Goal: Task Accomplishment & Management: Use online tool/utility

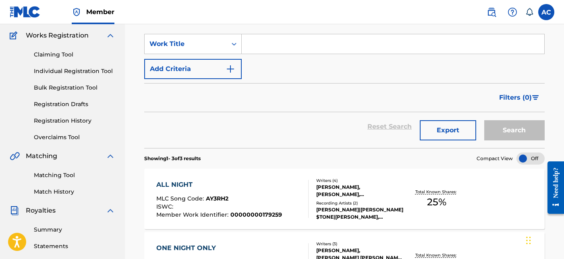
scroll to position [63, 0]
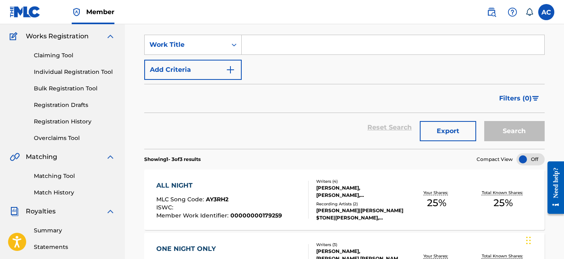
click at [263, 43] on input "Search Form" at bounding box center [393, 44] width 303 height 19
paste input "Dreams (Next)"
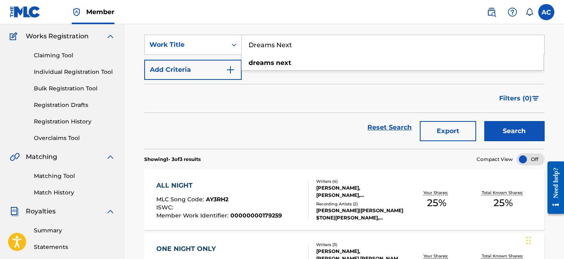
type input "Dreams Next"
click at [232, 75] on button "Add Criteria" at bounding box center [193, 70] width 98 height 20
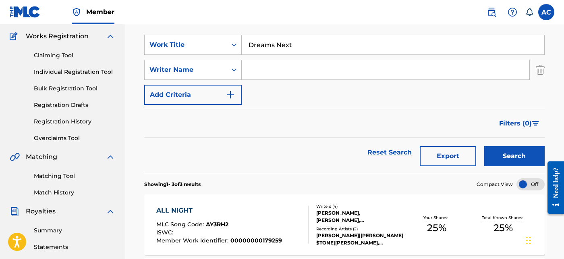
click at [258, 71] on input "Search Form" at bounding box center [386, 69] width 288 height 19
type input "[PERSON_NAME]"
click at [525, 156] on button "Search" at bounding box center [515, 156] width 60 height 20
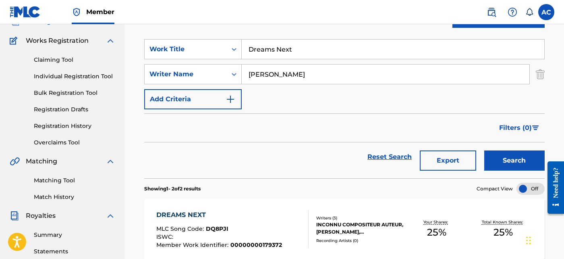
scroll to position [92, 0]
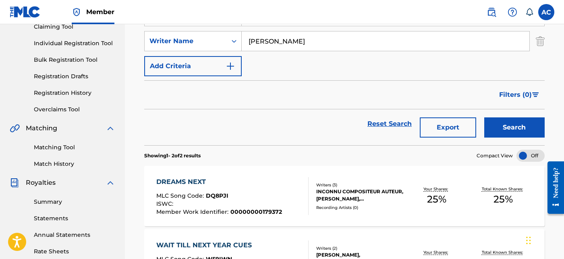
click at [268, 192] on div "DREAMS NEXT MLC Song Code : DQ8PJI ISWC : Member Work Identifier : 000000001793…" at bounding box center [219, 196] width 126 height 38
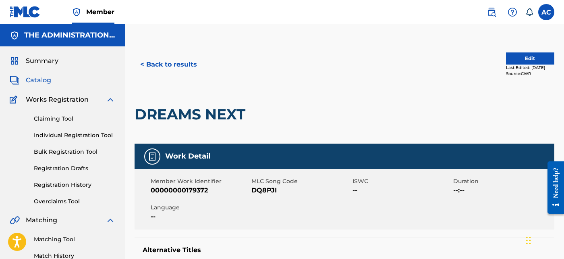
click at [230, 119] on h2 "DREAMS NEXT" at bounding box center [192, 114] width 115 height 18
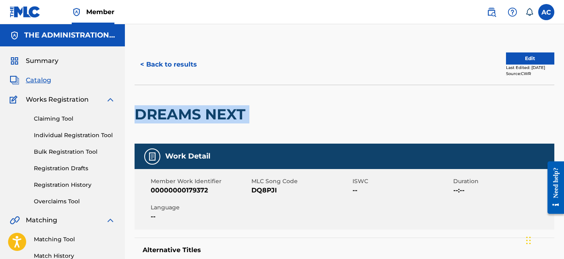
click at [230, 119] on h2 "DREAMS NEXT" at bounding box center [192, 114] width 115 height 18
copy div "DREAMS NEXT"
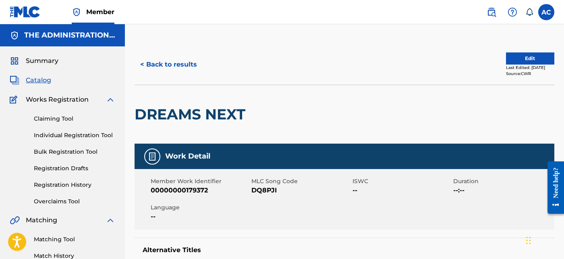
click at [262, 187] on span "DQ8PJI" at bounding box center [301, 190] width 99 height 10
copy span "DQ8PJI"
click at [192, 64] on button "< Back to results" at bounding box center [169, 64] width 68 height 20
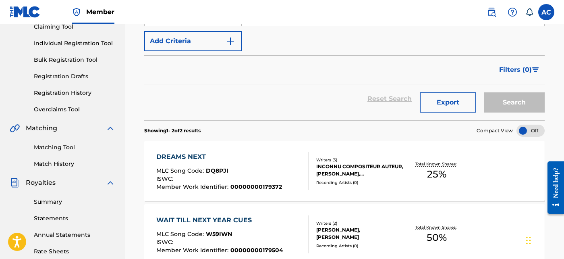
scroll to position [37, 0]
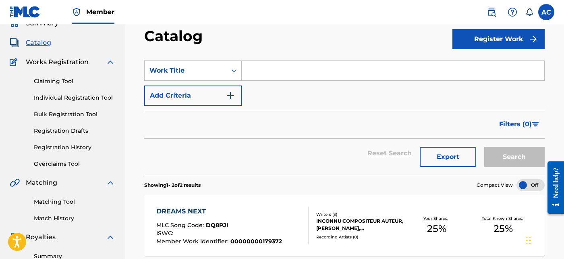
drag, startPoint x: 264, startPoint y: 60, endPoint x: 248, endPoint y: 67, distance: 17.7
click at [248, 67] on input "Search Form" at bounding box center [393, 70] width 303 height 19
paste input "Champagne Wishes"
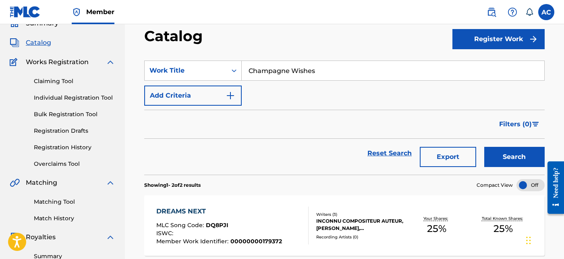
type input "Champagne Wishes"
click at [237, 90] on button "Add Criteria" at bounding box center [193, 95] width 98 height 20
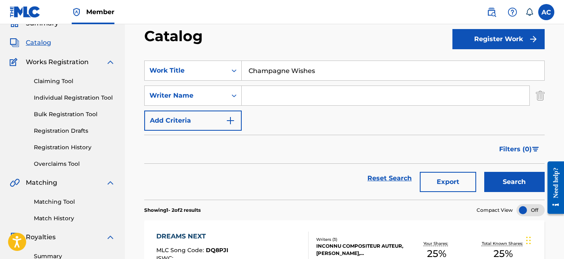
click at [264, 94] on input "Search Form" at bounding box center [386, 95] width 288 height 19
click at [500, 189] on button "Search" at bounding box center [515, 182] width 60 height 20
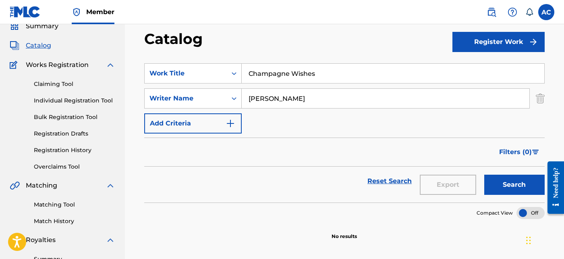
scroll to position [0, 0]
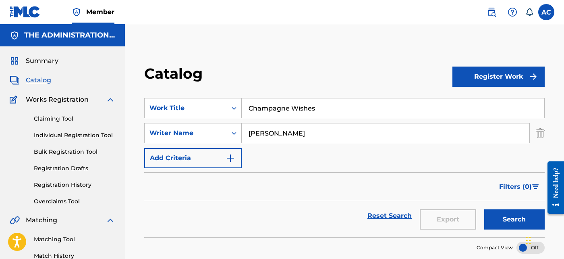
click at [259, 137] on input "[PERSON_NAME]" at bounding box center [386, 132] width 288 height 19
paste input "[PERSON_NAME] Publishing"
type input "[PERSON_NAME] Publishing"
click at [506, 211] on button "Search" at bounding box center [515, 219] width 60 height 20
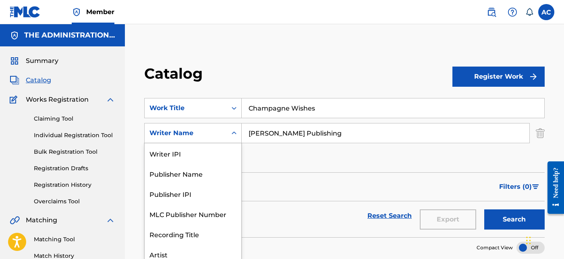
click at [233, 129] on icon "Search Form" at bounding box center [234, 133] width 8 height 8
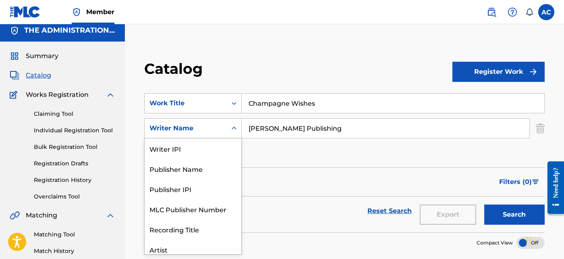
scroll to position [40, 0]
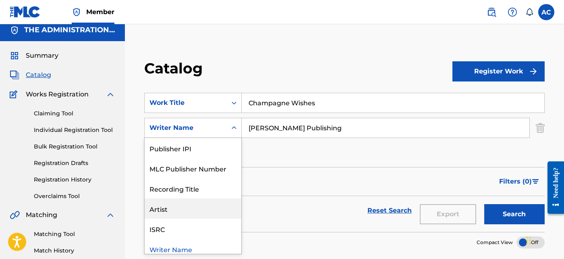
click at [222, 212] on div "Artist" at bounding box center [193, 208] width 97 height 20
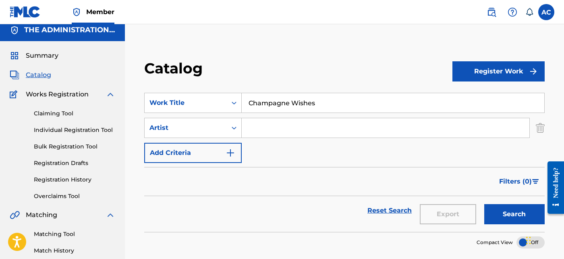
click at [286, 134] on input "Search Form" at bounding box center [386, 127] width 288 height 19
paste input "[PERSON_NAME] x Twondon"
drag, startPoint x: 291, startPoint y: 127, endPoint x: 425, endPoint y: 135, distance: 134.9
click at [425, 135] on input "[PERSON_NAME] x Twondon" at bounding box center [386, 127] width 288 height 19
click at [515, 216] on button "Search" at bounding box center [515, 214] width 60 height 20
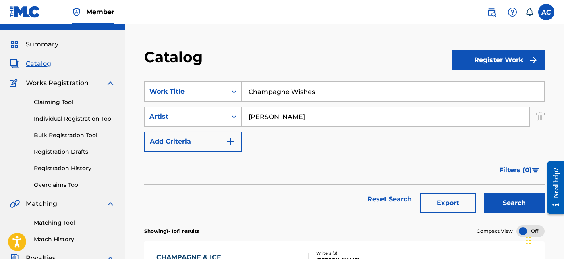
scroll to position [0, 0]
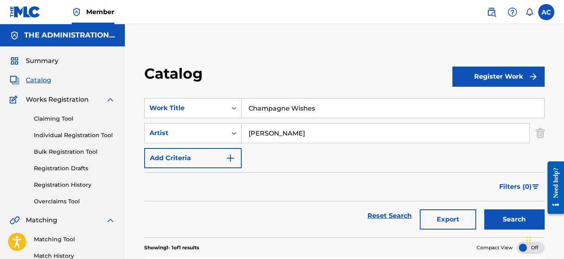
click at [286, 133] on input "[PERSON_NAME]" at bounding box center [386, 132] width 288 height 19
paste input "x Twondon"
click at [257, 133] on input "x Twondon" at bounding box center [386, 132] width 288 height 19
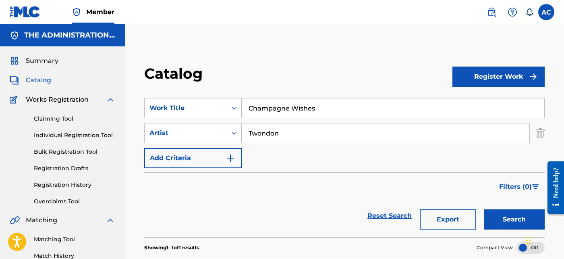
type input "Twondon"
click at [485, 209] on button "Search" at bounding box center [515, 219] width 60 height 20
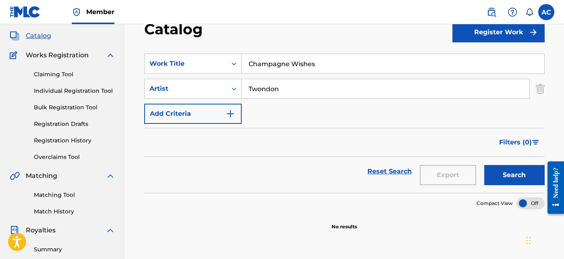
scroll to position [43, 0]
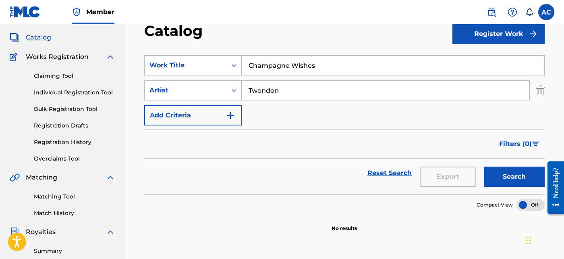
click at [297, 72] on input "Champagne Wishes" at bounding box center [393, 65] width 303 height 19
click at [495, 12] on img at bounding box center [492, 12] width 10 height 10
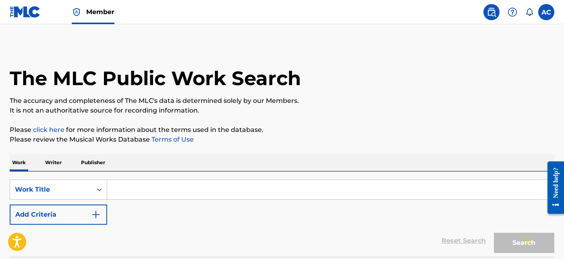
click at [233, 184] on input "Search Form" at bounding box center [330, 189] width 447 height 19
paste input "Champagne Wishes"
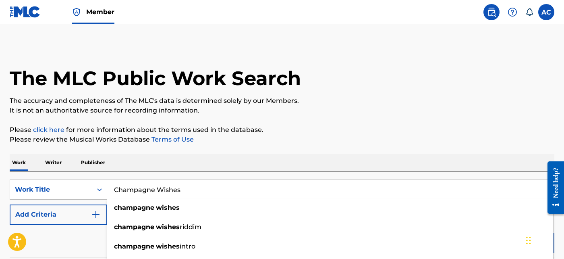
type input "Champagne Wishes"
click at [466, 114] on p "It is not an authoritative source for recording information." at bounding box center [282, 111] width 545 height 10
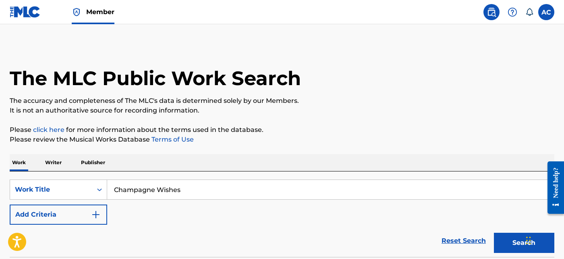
scroll to position [65, 0]
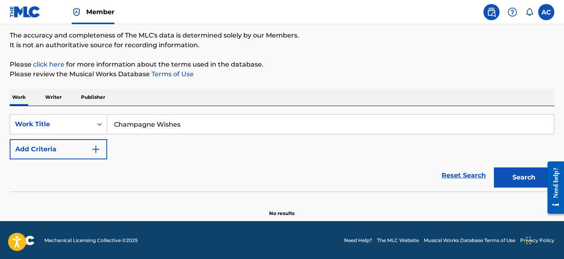
click at [515, 174] on button "Search" at bounding box center [524, 177] width 60 height 20
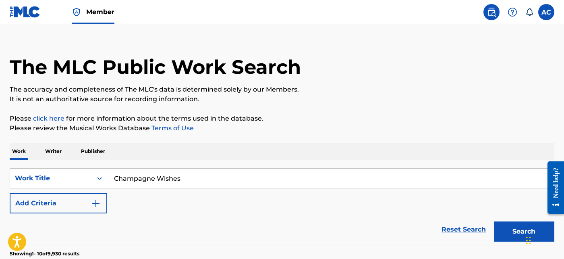
scroll to position [0, 0]
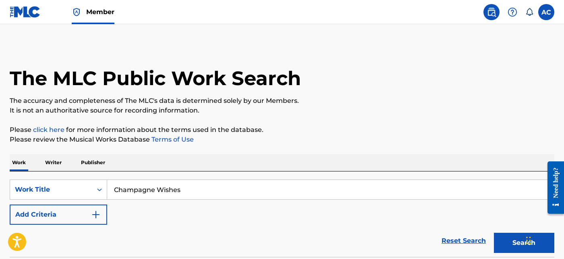
click at [94, 208] on button "Add Criteria" at bounding box center [59, 214] width 98 height 20
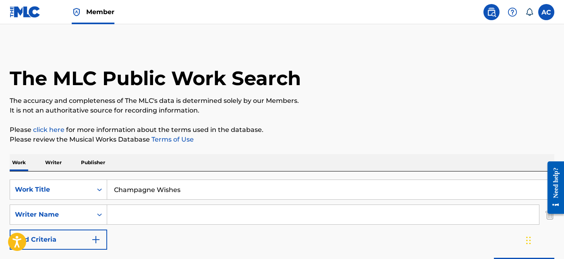
click at [136, 212] on input "Search Form" at bounding box center [323, 214] width 432 height 19
type input "[PERSON_NAME]"
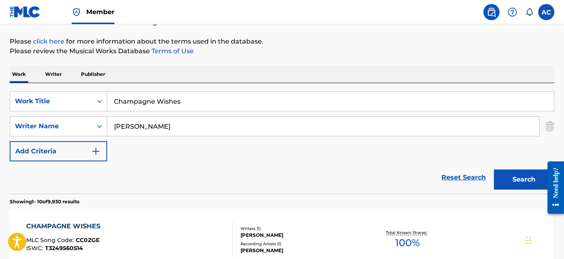
click at [512, 181] on button "Search" at bounding box center [524, 179] width 60 height 20
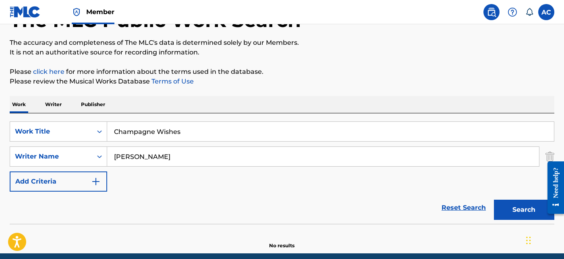
scroll to position [57, 0]
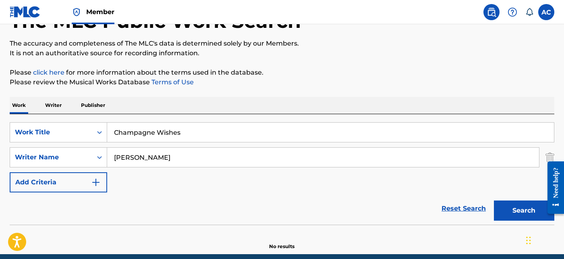
click at [168, 123] on input "Champagne Wishes" at bounding box center [330, 132] width 447 height 19
paste input "Submarine"
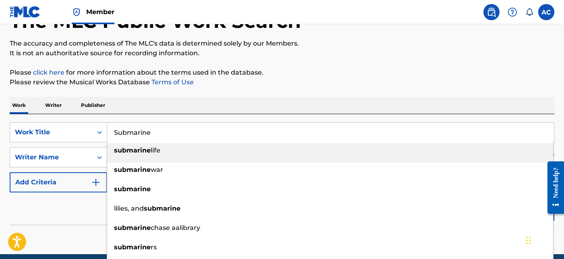
type input "Submarine"
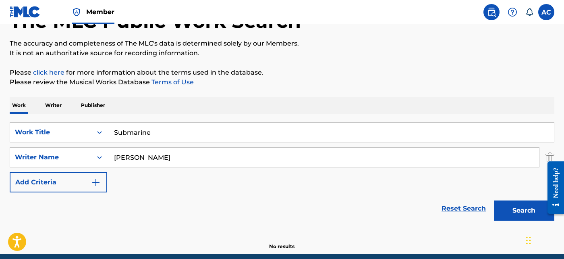
click at [57, 201] on div "Reset Search Search" at bounding box center [282, 208] width 545 height 32
click at [509, 211] on button "Search" at bounding box center [524, 210] width 60 height 20
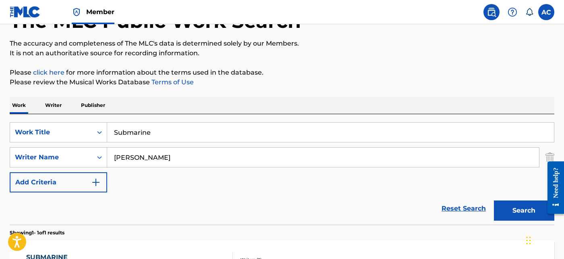
scroll to position [179, 0]
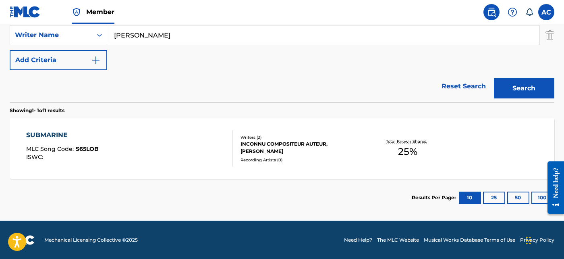
click at [315, 169] on div "SUBMARINE MLC Song Code : S65LOB ISWC : Writers ( 2 ) INCONNU COMPOSITEUR AUTEU…" at bounding box center [282, 148] width 545 height 60
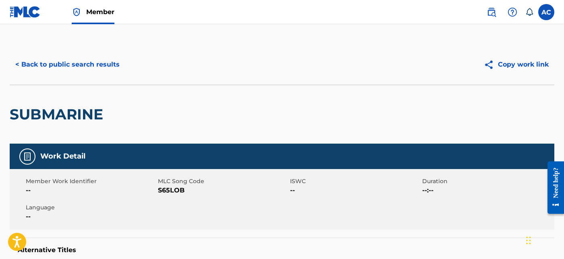
click at [85, 117] on h2 "SUBMARINE" at bounding box center [59, 114] width 98 height 18
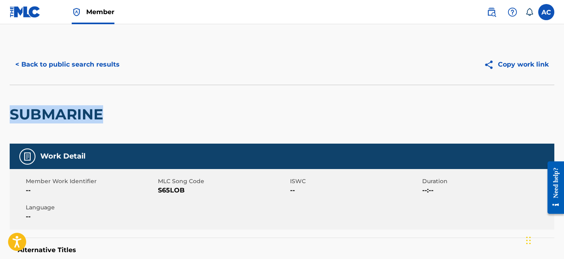
click at [85, 117] on h2 "SUBMARINE" at bounding box center [59, 114] width 98 height 18
copy div "SUBMARINE"
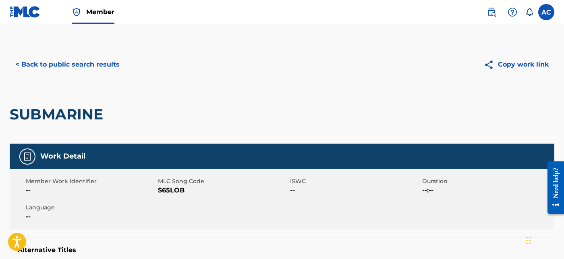
click at [173, 194] on span "S65LOB" at bounding box center [223, 190] width 130 height 10
copy span "S65LOB"
click at [92, 8] on span "Member" at bounding box center [100, 11] width 28 height 9
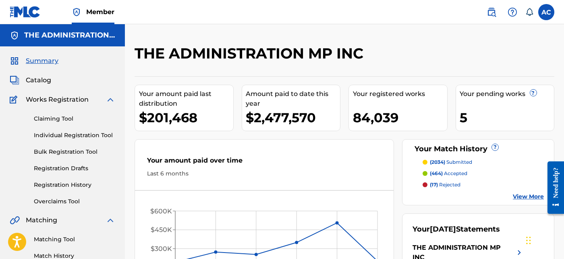
click at [45, 82] on span "Catalog" at bounding box center [38, 80] width 25 height 10
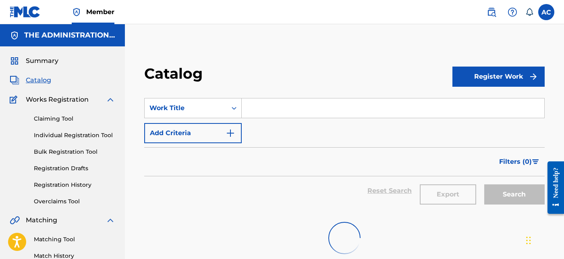
click at [299, 102] on input "Search Form" at bounding box center [393, 107] width 303 height 19
paste input "OMW"
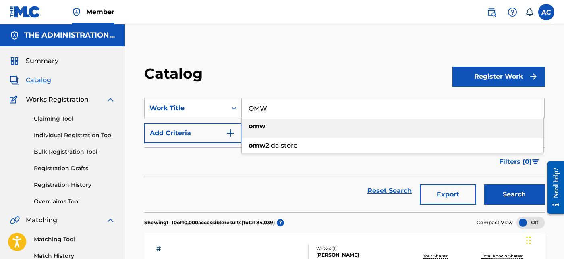
type input "OMW"
click at [230, 130] on img "Search Form" at bounding box center [231, 133] width 10 height 10
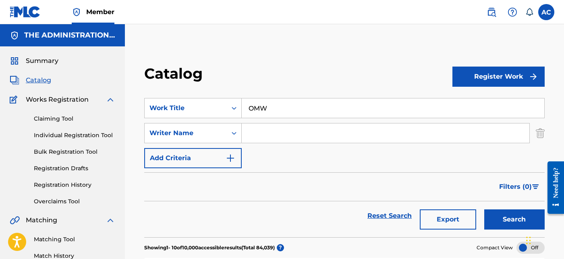
click at [262, 137] on input "Search Form" at bounding box center [386, 132] width 288 height 19
type input "[PERSON_NAME]"
click at [494, 215] on button "Search" at bounding box center [515, 219] width 60 height 20
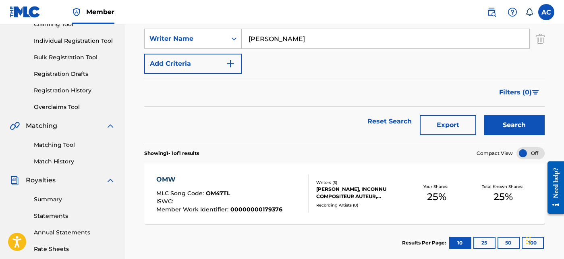
scroll to position [95, 0]
click at [282, 166] on div "OMW MLC Song Code : OM47TL ISWC : Member Work Identifier : 00000000179376 Write…" at bounding box center [344, 193] width 401 height 60
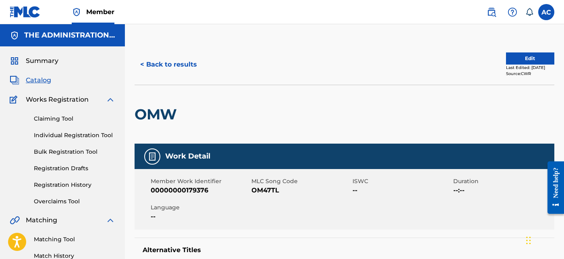
click at [167, 121] on h2 "OMW" at bounding box center [158, 114] width 46 height 18
copy div "OMW"
click at [258, 189] on span "OM47TL" at bounding box center [301, 190] width 99 height 10
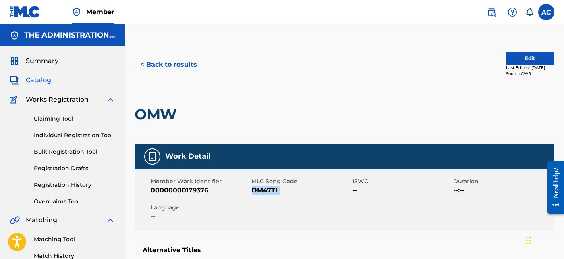
click at [258, 189] on span "OM47TL" at bounding box center [301, 190] width 99 height 10
copy span "OM47TL"
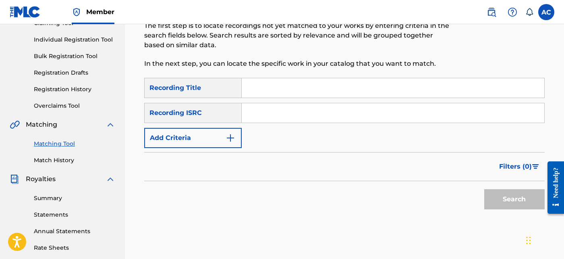
scroll to position [96, 0]
drag, startPoint x: 0, startPoint y: 0, endPoint x: 256, endPoint y: 117, distance: 280.9
click at [256, 117] on input "Search Form" at bounding box center [393, 112] width 303 height 19
paste input "QZK6N2135472"
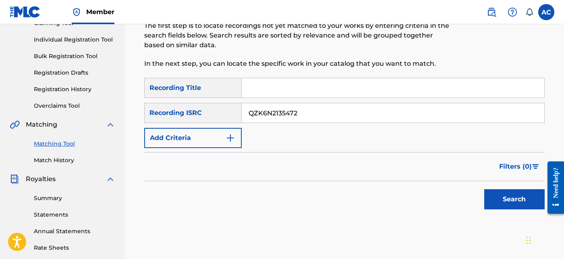
type input "QZK6N2135472"
click at [515, 199] on button "Search" at bounding box center [515, 199] width 60 height 20
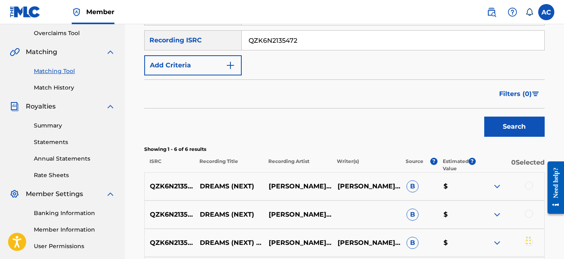
scroll to position [169, 0]
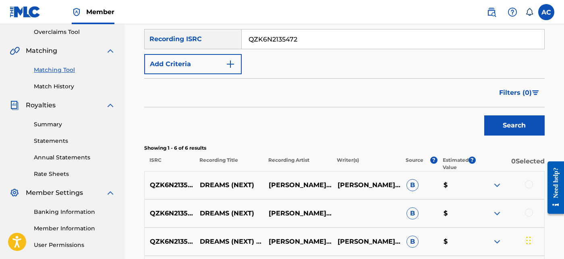
click at [529, 185] on div at bounding box center [529, 184] width 8 height 8
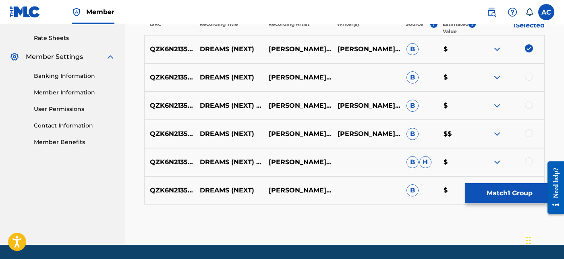
scroll to position [306, 0]
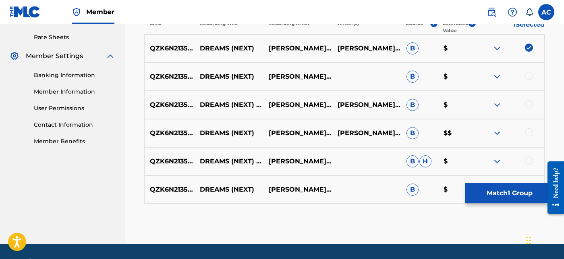
click at [530, 73] on div at bounding box center [529, 76] width 8 height 8
click at [531, 102] on div at bounding box center [529, 104] width 8 height 8
click at [529, 128] on div at bounding box center [529, 132] width 8 height 8
click at [529, 160] on div at bounding box center [529, 160] width 8 height 8
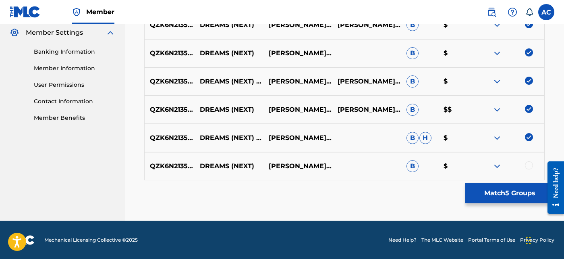
click at [529, 164] on div at bounding box center [529, 165] width 8 height 8
click at [500, 194] on button "Match 6 Groups" at bounding box center [510, 193] width 89 height 20
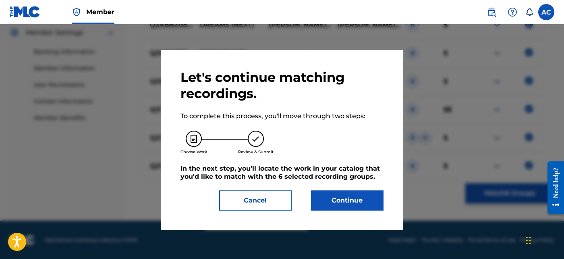
click at [354, 198] on button "Continue" at bounding box center [347, 200] width 73 height 20
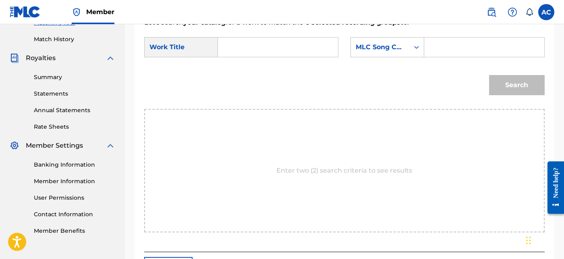
scroll to position [214, 0]
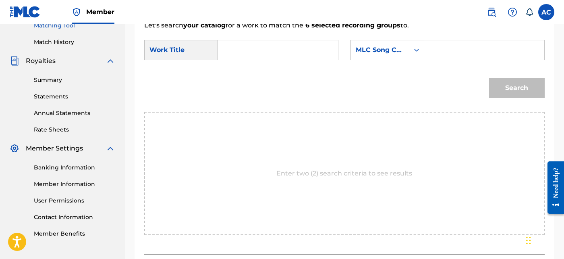
click at [297, 45] on input "Search Form" at bounding box center [278, 49] width 106 height 19
paste input "DREAMS NEXT"
type input "DREAMS NEXT"
click at [465, 42] on input "Search Form" at bounding box center [484, 49] width 106 height 19
paste input "DQ8PJI"
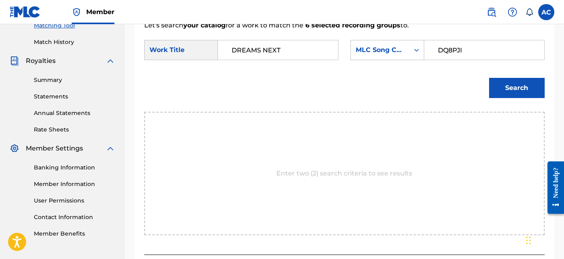
type input "DQ8PJI"
drag, startPoint x: 507, startPoint y: 81, endPoint x: 530, endPoint y: 91, distance: 25.1
click at [530, 91] on button "Search" at bounding box center [517, 88] width 56 height 20
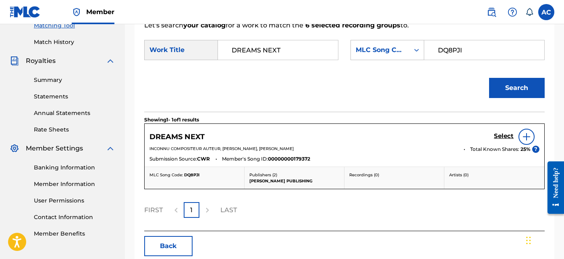
click at [504, 136] on h5 "Select" at bounding box center [504, 136] width 20 height 8
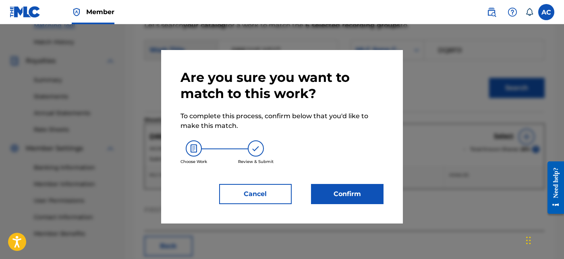
click at [377, 185] on button "Confirm" at bounding box center [347, 194] width 73 height 20
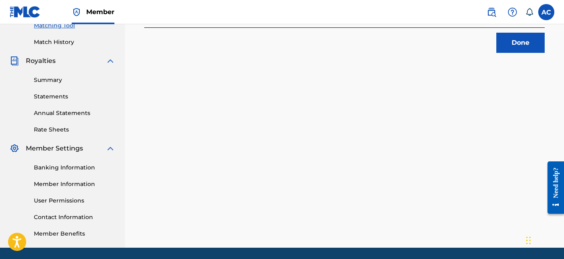
click at [531, 57] on div "6 Recording Groups are pending usage match to the work DREAMS NEXT . Congratula…" at bounding box center [344, 39] width 439 height 417
click at [529, 53] on div "6 Recording Groups are pending usage match to the work DREAMS NEXT . Congratula…" at bounding box center [344, 39] width 439 height 417
click at [526, 45] on button "Done" at bounding box center [521, 43] width 48 height 20
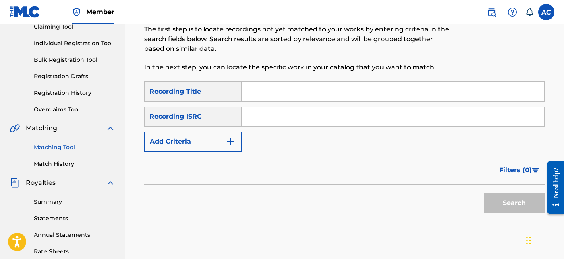
scroll to position [91, 0]
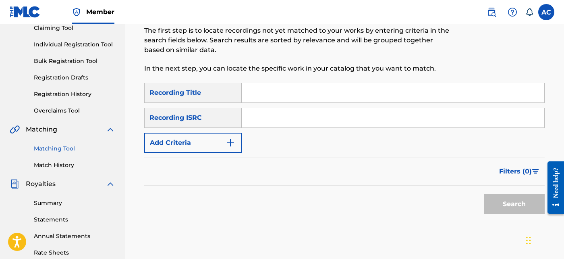
click at [266, 118] on input "Search Form" at bounding box center [393, 117] width 303 height 19
paste input "FRX762405935"
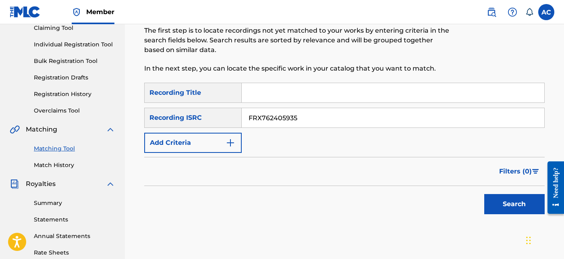
type input "FRX762405935"
click at [501, 200] on button "Search" at bounding box center [515, 204] width 60 height 20
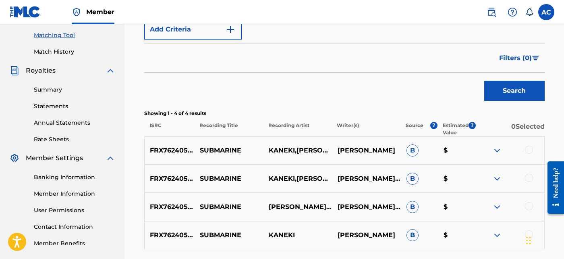
scroll to position [273, 0]
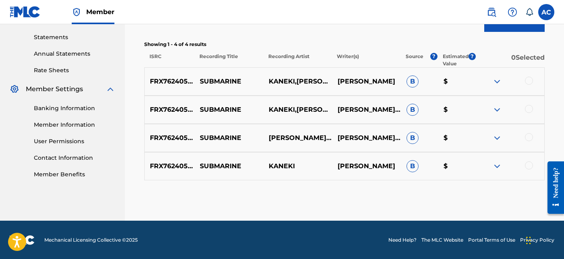
click at [532, 81] on div at bounding box center [529, 81] width 8 height 8
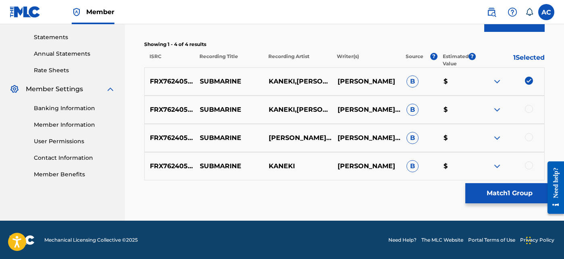
click at [531, 110] on div at bounding box center [529, 109] width 8 height 8
click at [531, 138] on div at bounding box center [529, 137] width 8 height 8
click at [529, 165] on div at bounding box center [529, 165] width 8 height 8
click at [517, 195] on button "Match 4 Groups" at bounding box center [510, 193] width 89 height 20
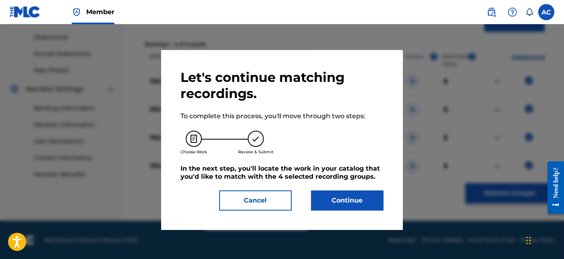
click at [368, 192] on button "Continue" at bounding box center [347, 200] width 73 height 20
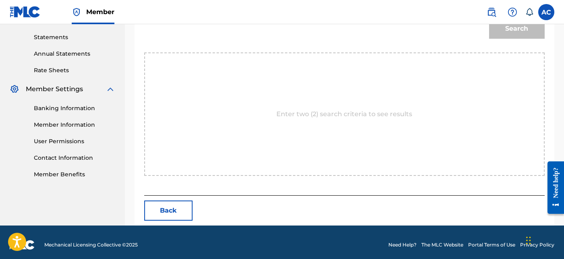
scroll to position [146, 0]
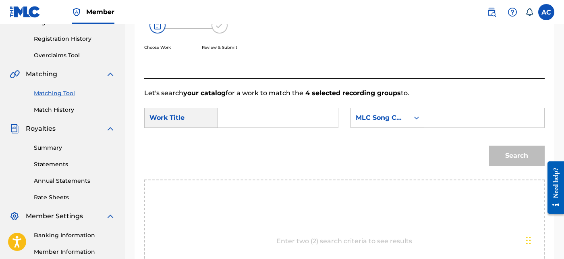
click at [320, 114] on input "Search Form" at bounding box center [278, 117] width 106 height 19
paste input "SUBMARINE"
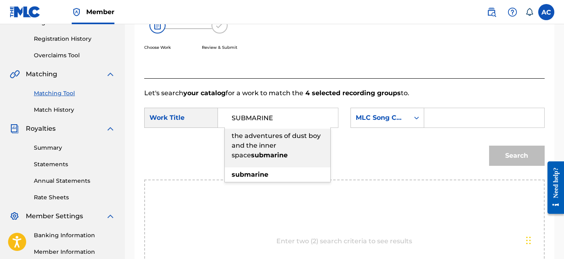
type input "SUBMARINE"
click at [436, 121] on input "Search Form" at bounding box center [484, 117] width 106 height 19
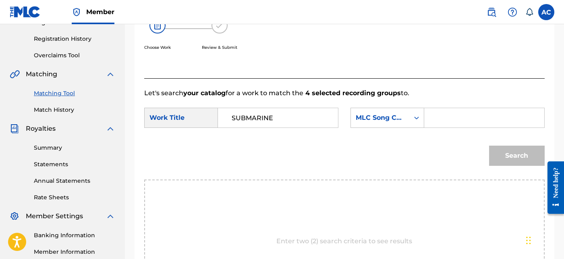
paste input "S65LOB"
type input "S65LOB"
click at [514, 158] on button "Search" at bounding box center [517, 156] width 56 height 20
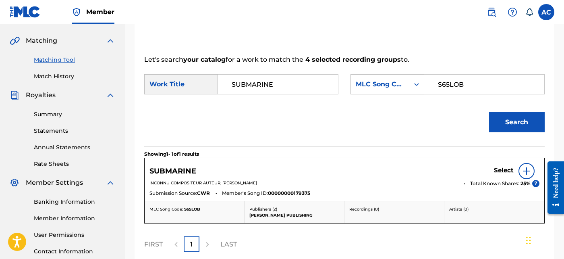
scroll to position [180, 0]
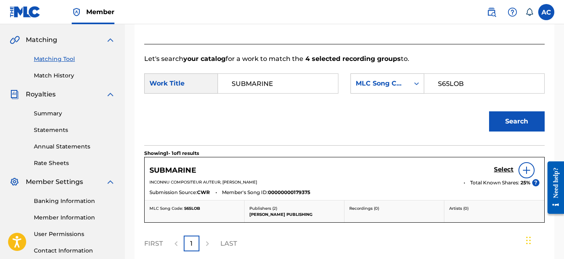
click at [504, 172] on h5 "Select" at bounding box center [504, 170] width 20 height 8
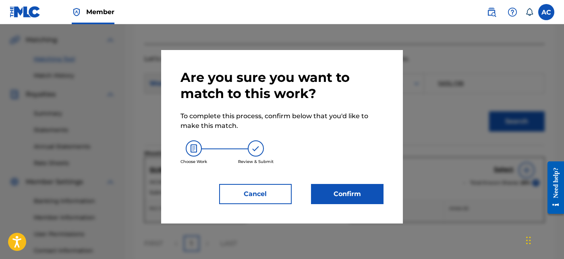
click at [343, 201] on button "Confirm" at bounding box center [347, 194] width 73 height 20
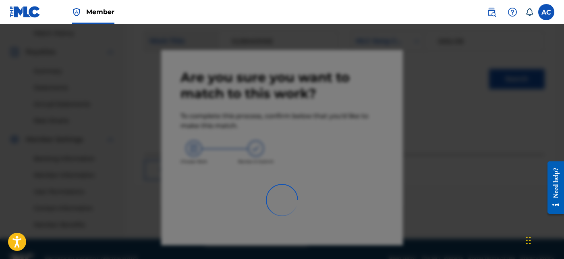
scroll to position [223, 0]
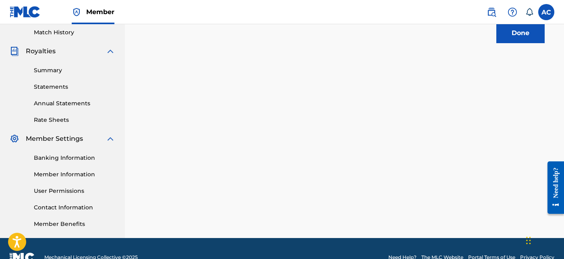
click at [507, 40] on button "Done" at bounding box center [521, 33] width 48 height 20
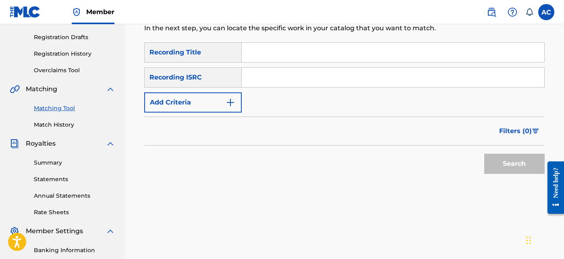
scroll to position [130, 0]
click at [256, 81] on input "Search Form" at bounding box center [393, 78] width 303 height 19
paste input "QZFZ62067412"
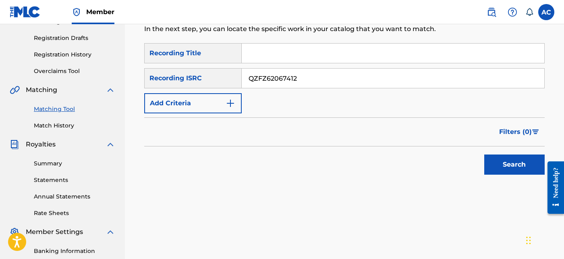
type input "QZFZ62067412"
click at [499, 159] on button "Search" at bounding box center [515, 164] width 60 height 20
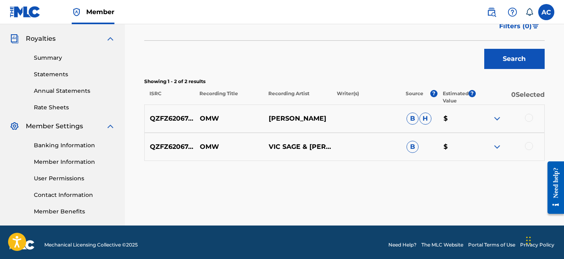
scroll to position [237, 0]
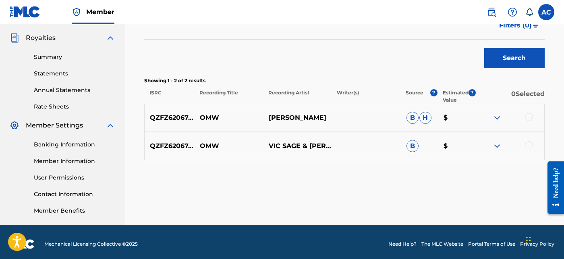
click at [529, 116] on div at bounding box center [529, 117] width 8 height 8
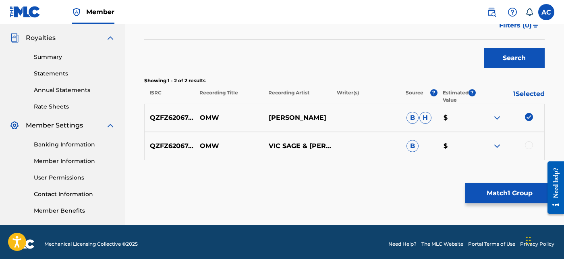
click at [527, 144] on div at bounding box center [529, 145] width 8 height 8
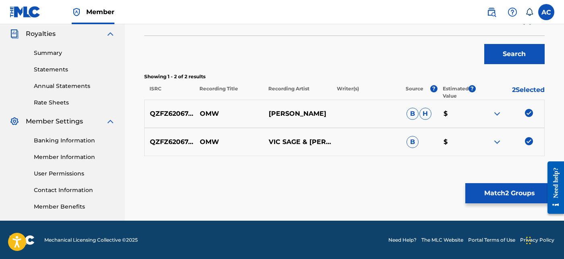
click at [515, 195] on button "Match 2 Groups" at bounding box center [510, 193] width 89 height 20
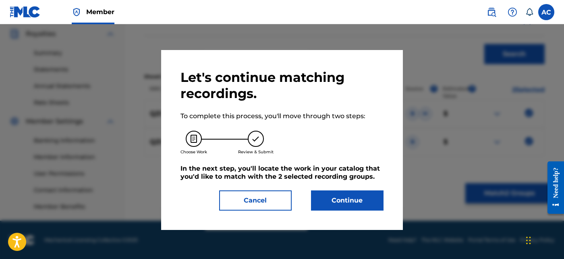
click at [347, 210] on button "Continue" at bounding box center [347, 200] width 73 height 20
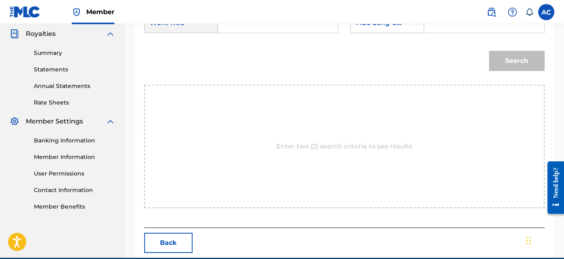
scroll to position [128, 0]
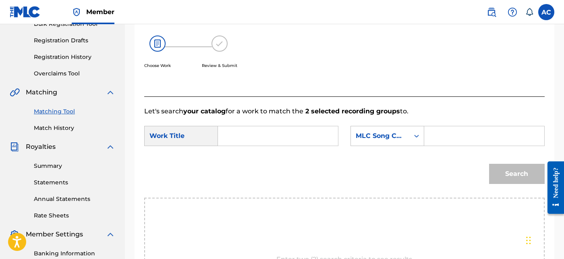
click at [300, 142] on input "Search Form" at bounding box center [278, 135] width 106 height 19
paste input "OMW"
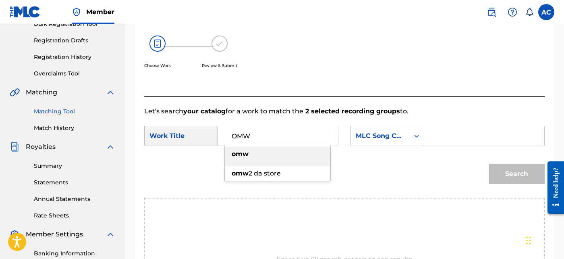
type input "OMW"
click at [446, 142] on input "Search Form" at bounding box center [484, 135] width 106 height 19
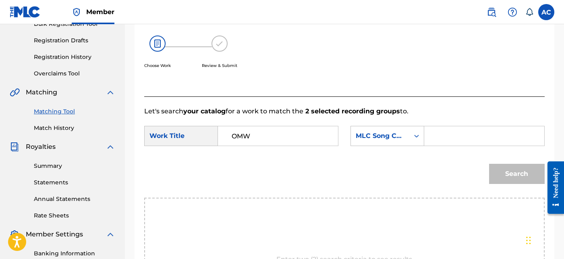
paste input "OM47TL"
type input "OM47TL"
click at [514, 170] on button "Search" at bounding box center [517, 174] width 56 height 20
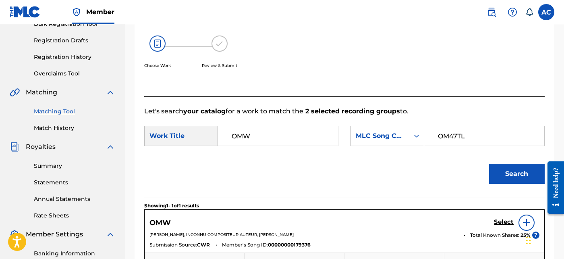
scroll to position [253, 0]
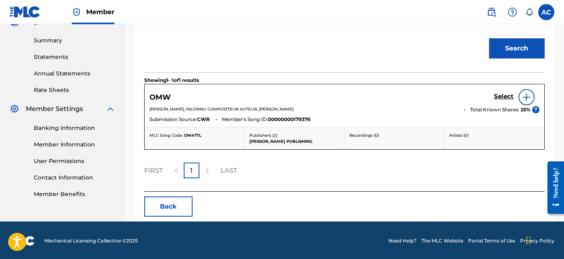
click at [508, 100] on link "Select" at bounding box center [504, 97] width 20 height 9
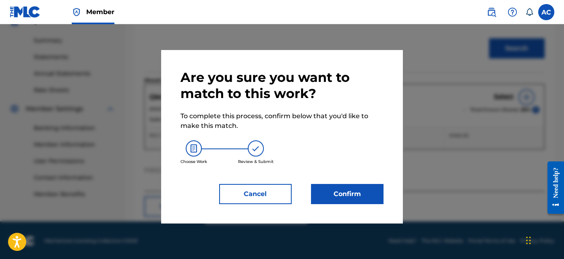
click at [370, 201] on button "Confirm" at bounding box center [347, 194] width 73 height 20
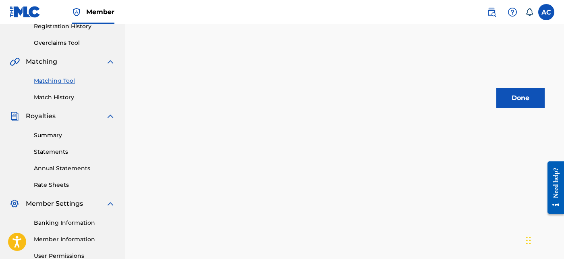
scroll to position [158, 0]
click at [519, 104] on button "Done" at bounding box center [521, 99] width 48 height 20
